Goal: Information Seeking & Learning: Learn about a topic

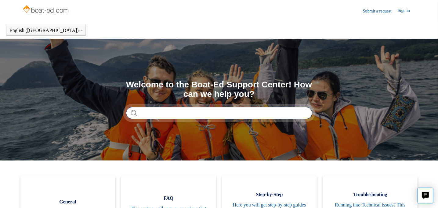
click at [169, 110] on input "Search" at bounding box center [219, 113] width 186 height 12
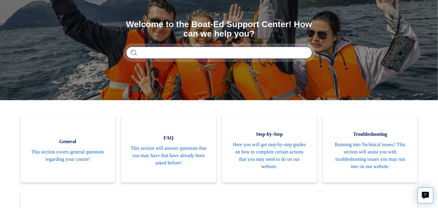
scroll to position [61, 0]
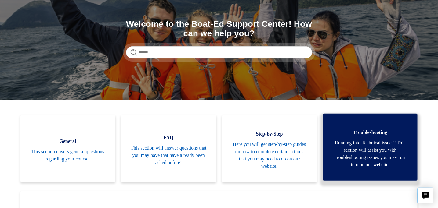
click at [371, 144] on span "Running into Technical issues? This section will assist you with troubleshootin…" at bounding box center [370, 153] width 76 height 29
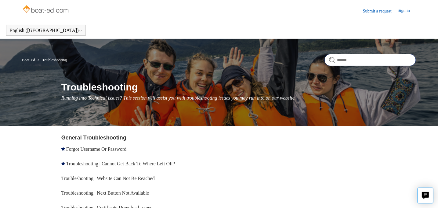
click at [371, 58] on input "Search" at bounding box center [369, 60] width 91 height 12
type input "**********"
click at [419, 195] on button "Live chat" at bounding box center [425, 196] width 16 height 16
click at [42, 9] on img at bounding box center [46, 10] width 48 height 12
